Goal: Check status: Check status

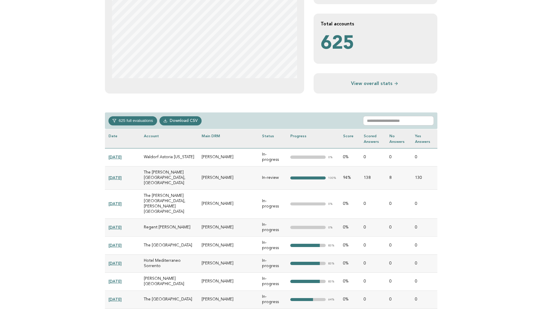
scroll to position [179, 0]
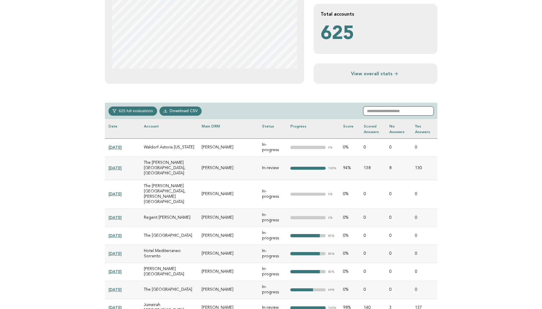
click at [402, 111] on input "text" at bounding box center [398, 110] width 71 height 9
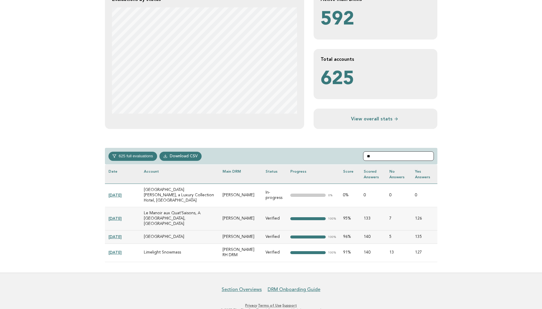
type input "*"
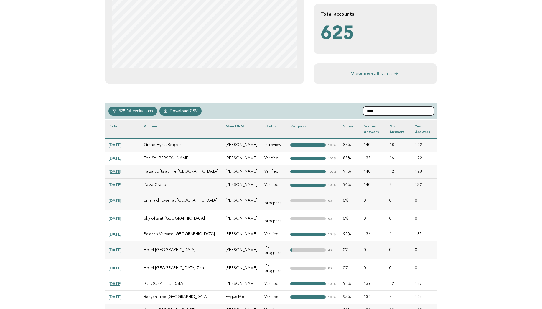
scroll to position [98, 0]
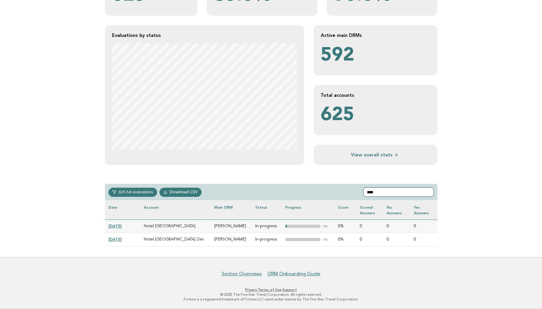
type input "****"
click at [118, 225] on link "[DATE]" at bounding box center [114, 225] width 13 height 5
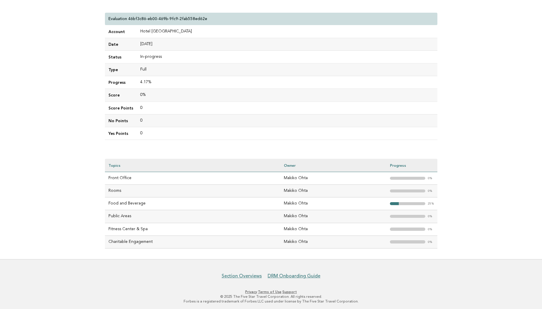
scroll to position [58, 0]
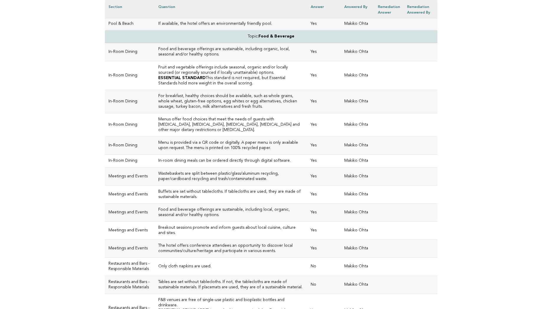
scroll to position [330, 0]
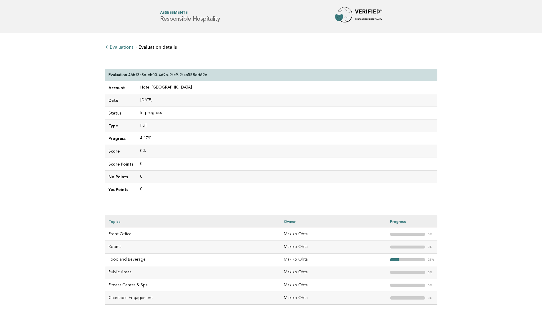
scroll to position [58, 0]
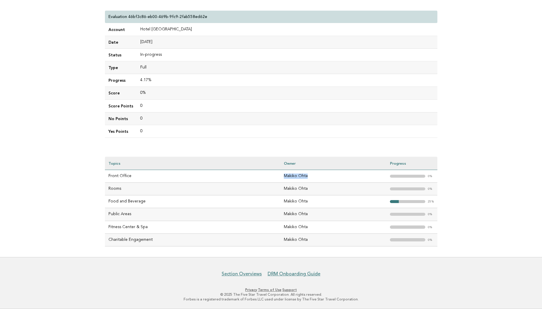
drag, startPoint x: 308, startPoint y: 176, endPoint x: 284, endPoint y: 176, distance: 24.2
click at [284, 176] on td "Makiko Ohta" at bounding box center [333, 176] width 106 height 13
copy td "Makiko Ohta"
click at [390, 145] on div "Evaluations Evaluation details Evaluation 46bf3c86-eb00-469b-9fc9-2fab558ed62e …" at bounding box center [271, 116] width 342 height 282
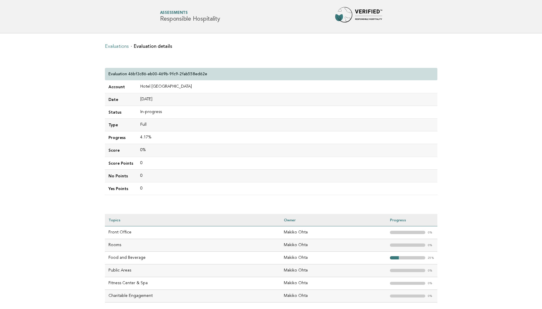
scroll to position [58, 0]
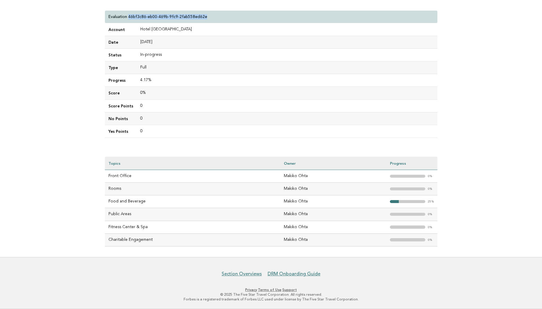
drag, startPoint x: 206, startPoint y: 16, endPoint x: 129, endPoint y: 18, distance: 77.6
click at [129, 18] on div "Evaluation 46bf3c86-eb00-469b-9fc9-2fab558ed62e" at bounding box center [271, 17] width 333 height 13
copy p "46bf3c86-eb00-469b-9fc9-2fab558ed62e"
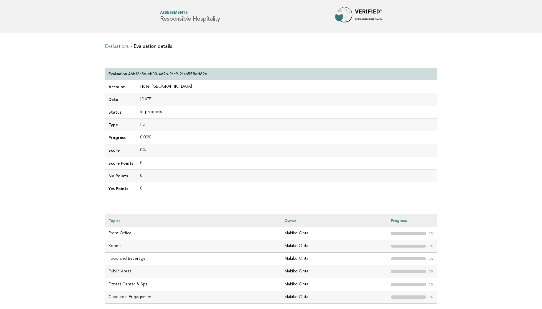
scroll to position [58, 0]
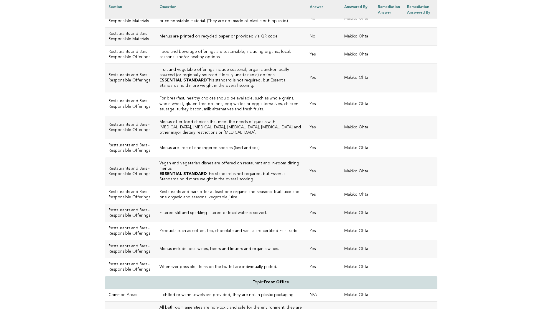
scroll to position [329, 0]
